Goal: Communication & Community: Participate in discussion

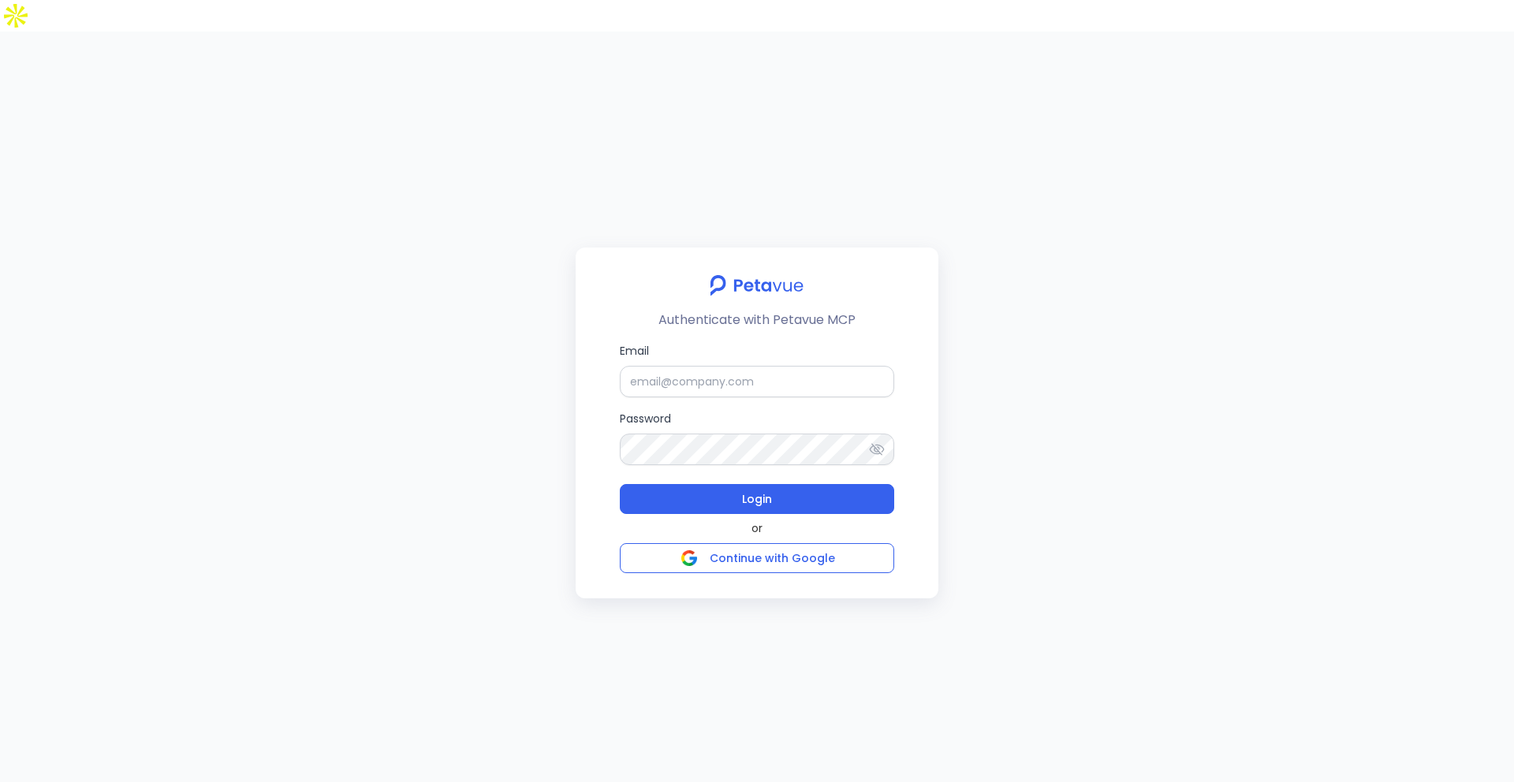
click at [717, 366] on div "Email Password Login" at bounding box center [757, 428] width 274 height 172
click at [723, 366] on input "Email" at bounding box center [757, 382] width 274 height 32
type input "rachel+kd@petavue.com"
click at [818, 484] on button "Login" at bounding box center [757, 499] width 274 height 30
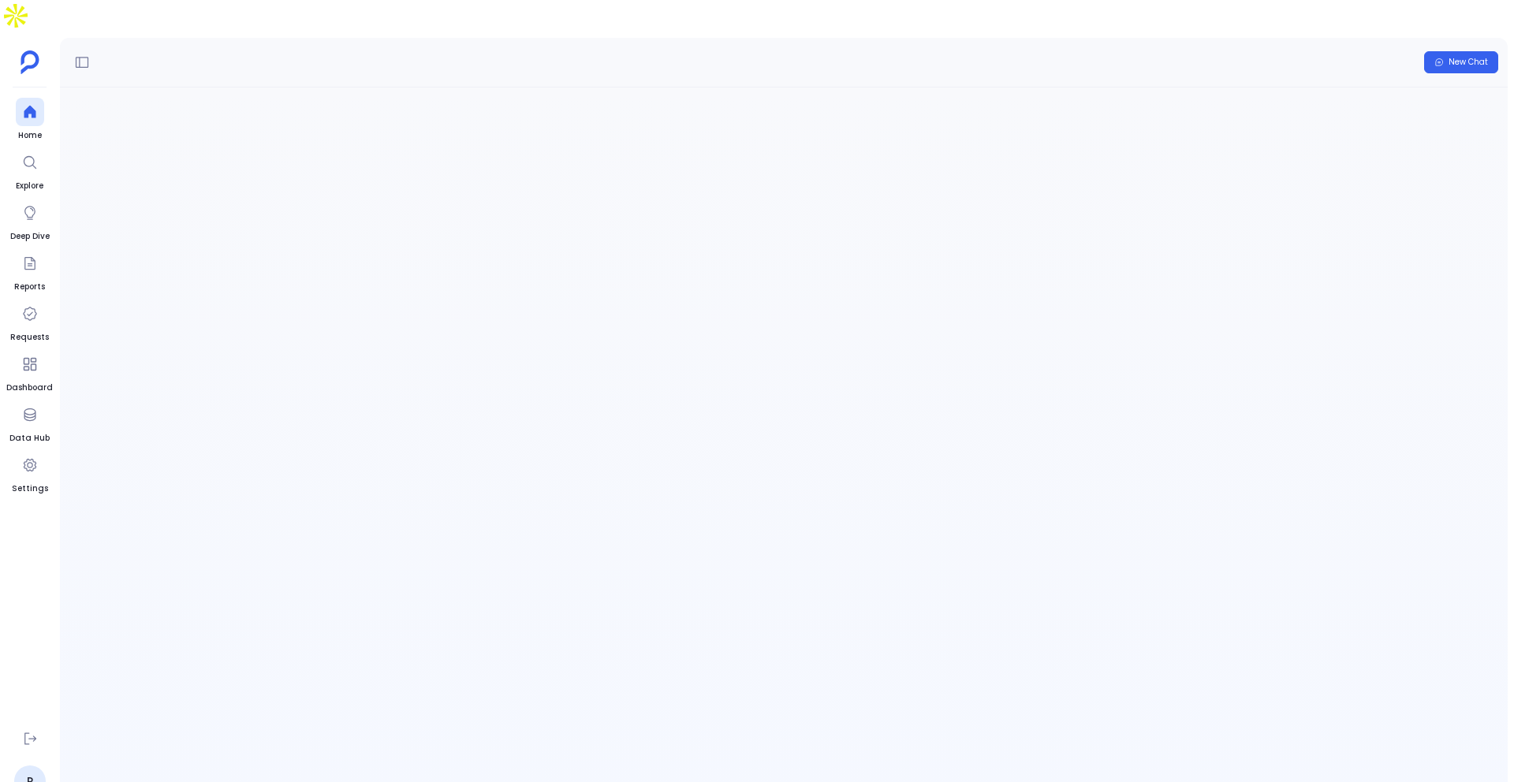
click at [747, 106] on span "Conversation introuvable" at bounding box center [783, 114] width 1447 height 17
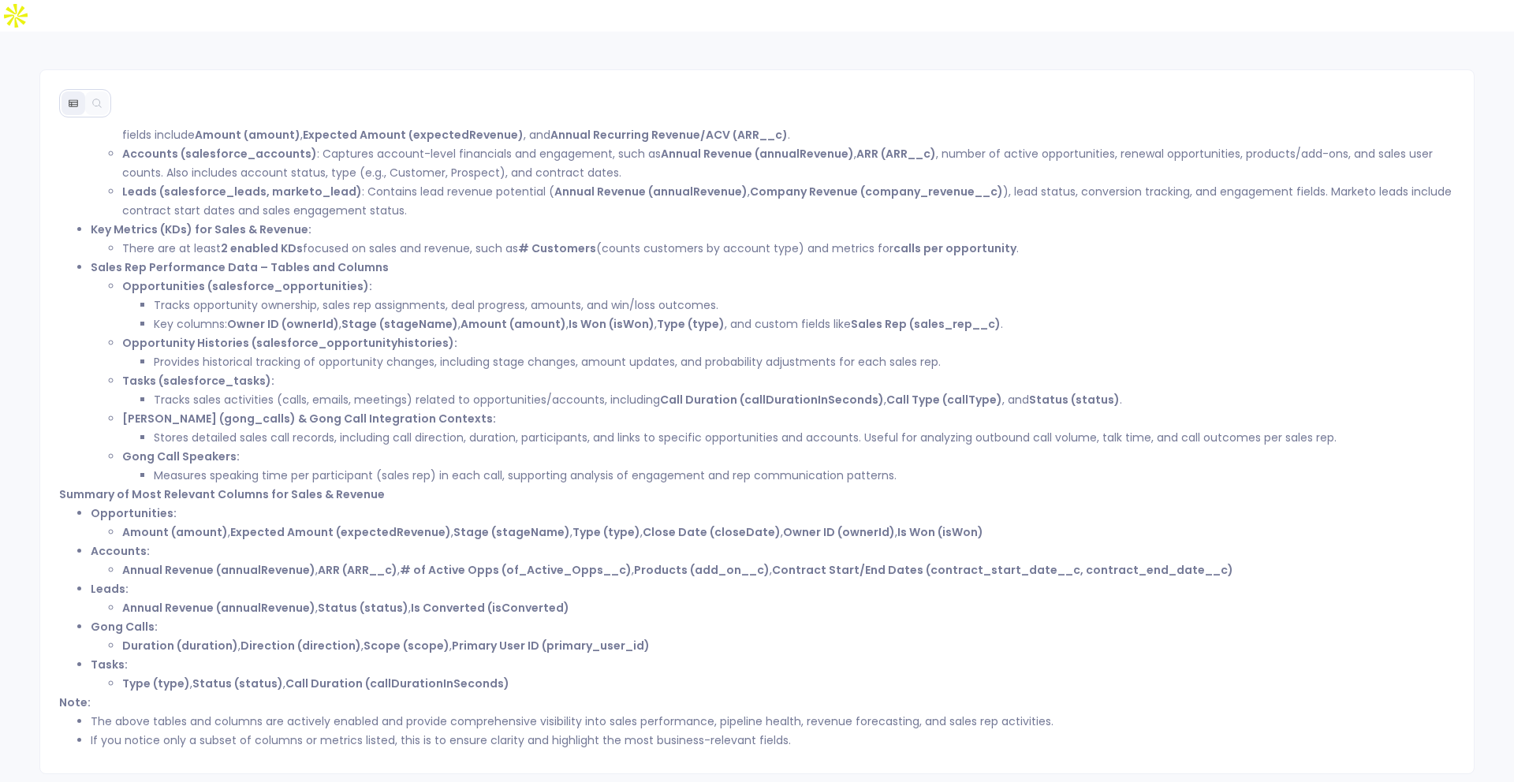
scroll to position [8, 0]
